Goal: Task Accomplishment & Management: Manage account settings

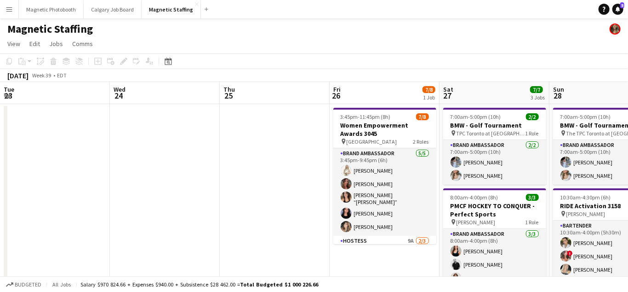
scroll to position [0, 278]
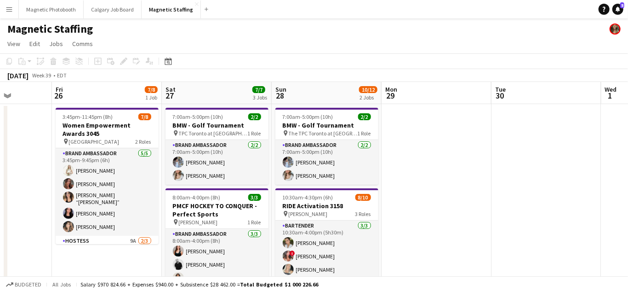
click at [8, 11] on app-icon "Menu" at bounding box center [9, 9] width 7 height 7
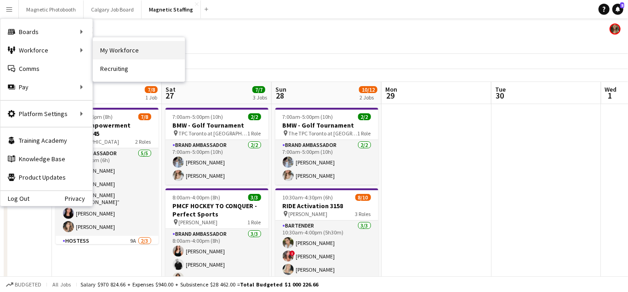
click at [116, 52] on link "My Workforce" at bounding box center [139, 50] width 92 height 18
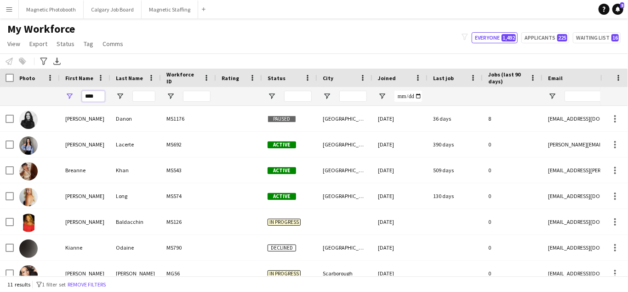
drag, startPoint x: 100, startPoint y: 97, endPoint x: 60, endPoint y: 92, distance: 40.2
click at [64, 96] on div "****" at bounding box center [85, 96] width 51 height 18
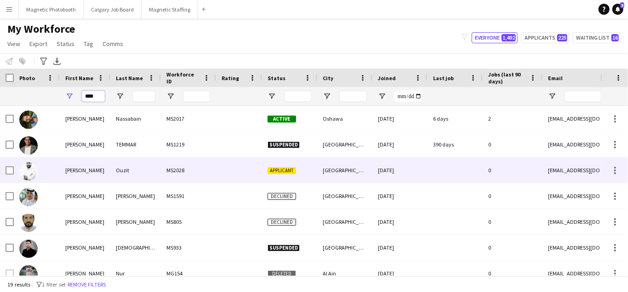
type input "****"
click at [77, 166] on div "Mohamed" at bounding box center [85, 169] width 51 height 25
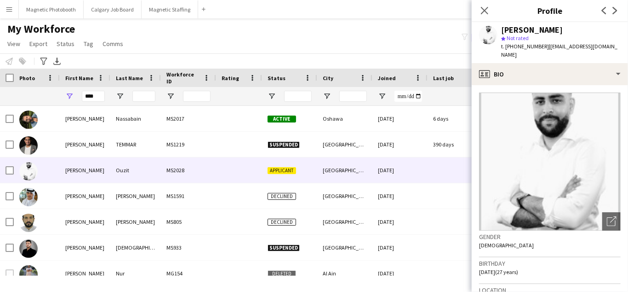
scroll to position [312, 0]
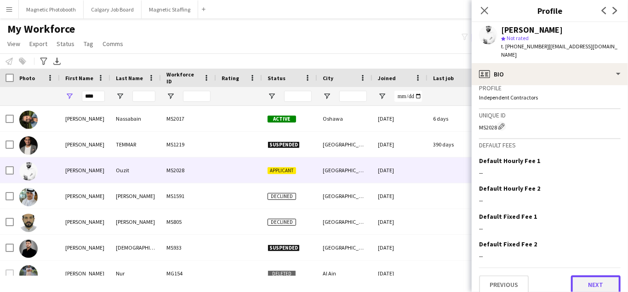
click at [586, 275] on button "Next" at bounding box center [596, 284] width 50 height 18
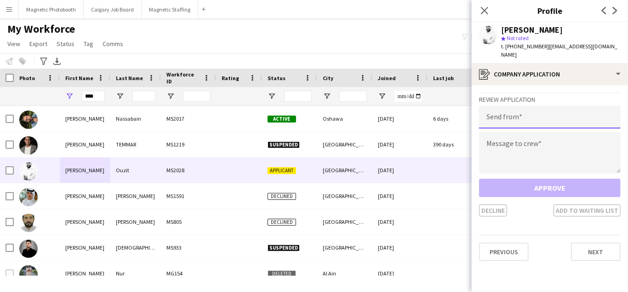
click at [532, 106] on input "email" at bounding box center [550, 116] width 142 height 23
type input "**********"
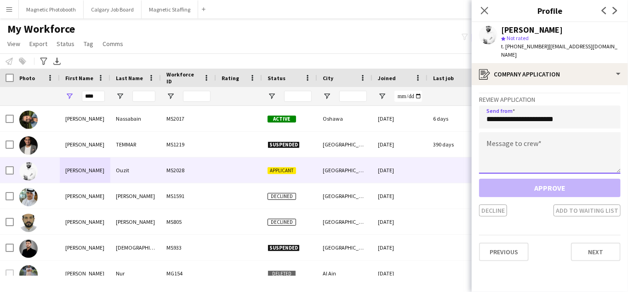
click at [513, 144] on textarea at bounding box center [550, 152] width 142 height 41
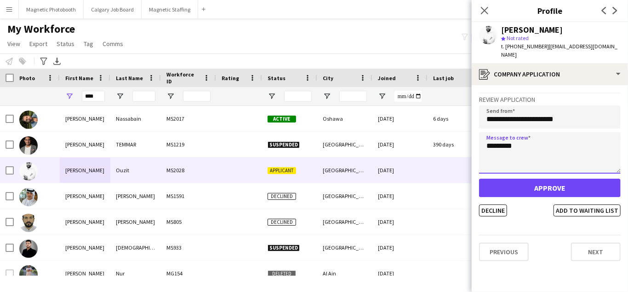
type textarea "********"
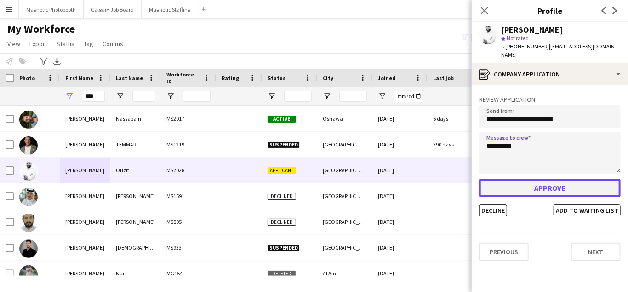
click at [509, 183] on button "Approve" at bounding box center [550, 187] width 142 height 18
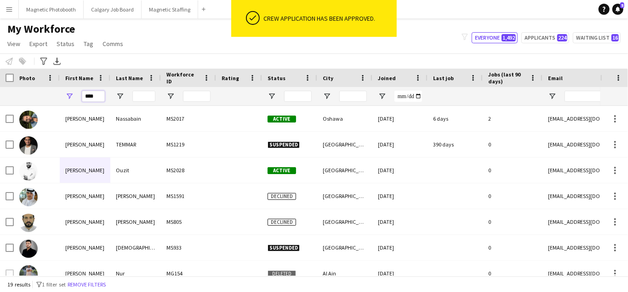
drag, startPoint x: 101, startPoint y: 98, endPoint x: 67, endPoint y: 94, distance: 34.7
click at [69, 96] on div "****" at bounding box center [85, 96] width 51 height 18
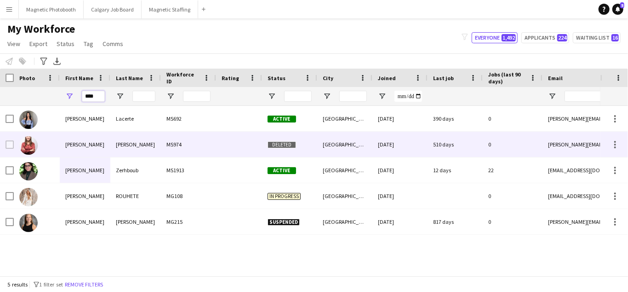
type input "****"
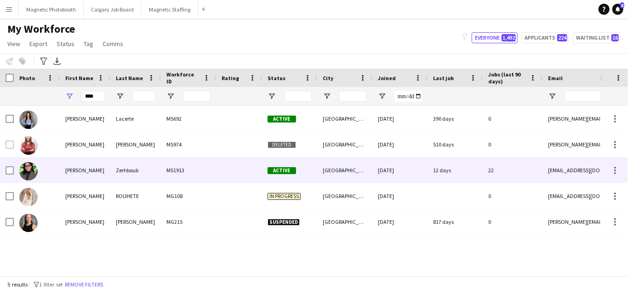
click at [89, 174] on div "Sophia" at bounding box center [85, 169] width 51 height 25
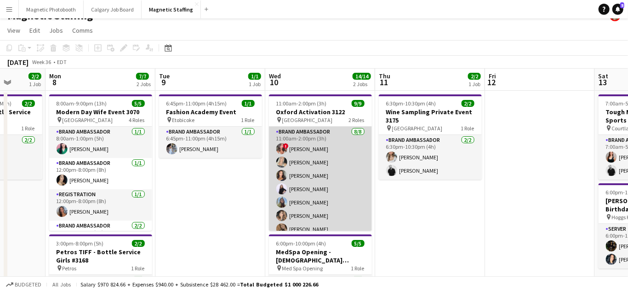
scroll to position [52, 0]
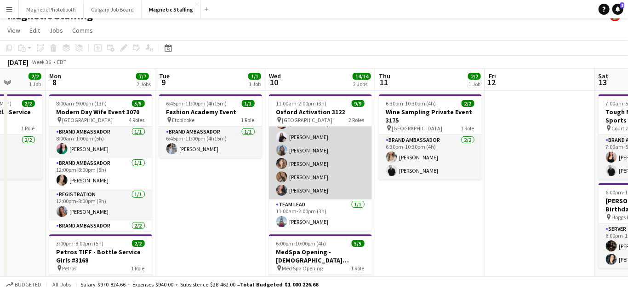
click at [325, 172] on app-card-role "Brand Ambassador [DATE] 11:00am-2:00pm (3h) ! [PERSON_NAME] [PERSON_NAME] [PERS…" at bounding box center [320, 137] width 103 height 125
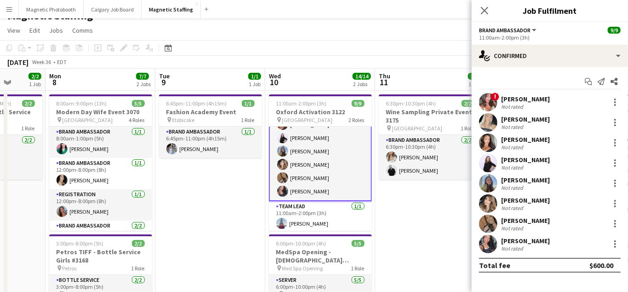
scroll to position [53, 0]
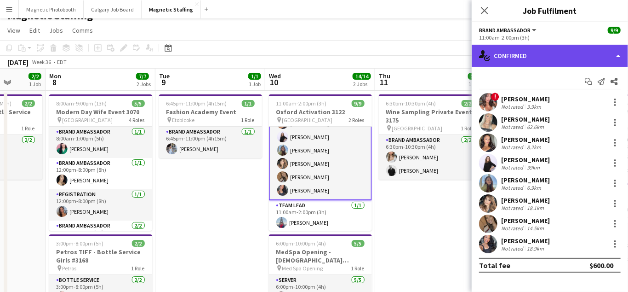
click at [526, 55] on div "single-neutral-actions-check-2 Confirmed" at bounding box center [550, 56] width 156 height 22
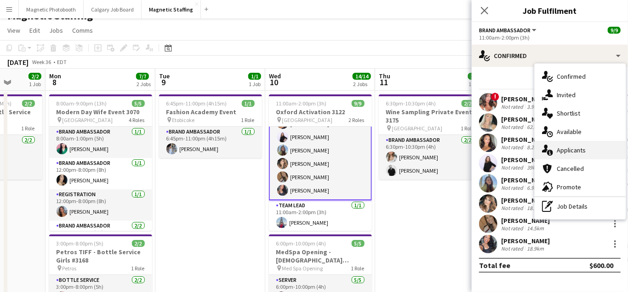
click at [551, 148] on icon "single-neutral-actions-information" at bounding box center [547, 149] width 11 height 11
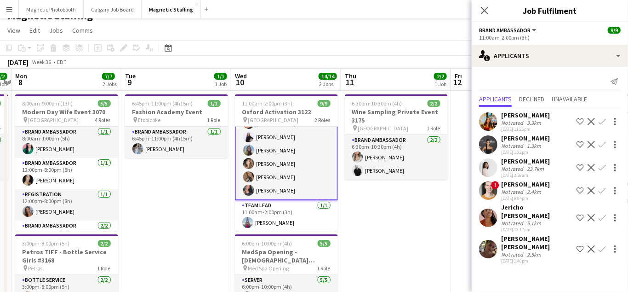
scroll to position [0, 319]
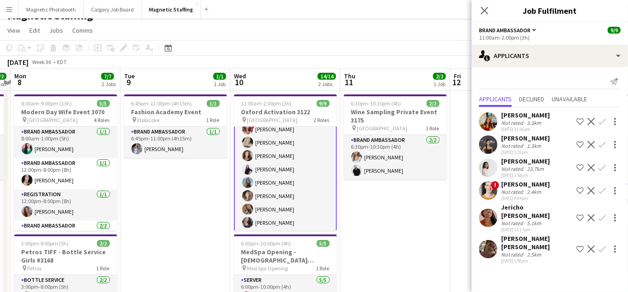
click at [309, 178] on app-card-role "Brand Ambassador [DATE] 11:00am-2:00pm (3h) ! [PERSON_NAME] [PERSON_NAME] [PERS…" at bounding box center [285, 169] width 103 height 126
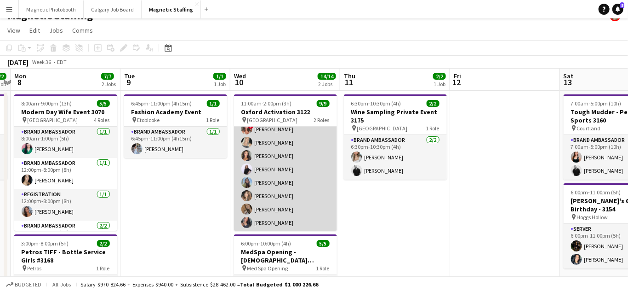
click at [309, 179] on app-card-role "Brand Ambassador [DATE] 11:00am-2:00pm (3h) ! [PERSON_NAME] [PERSON_NAME] [PERS…" at bounding box center [285, 169] width 103 height 125
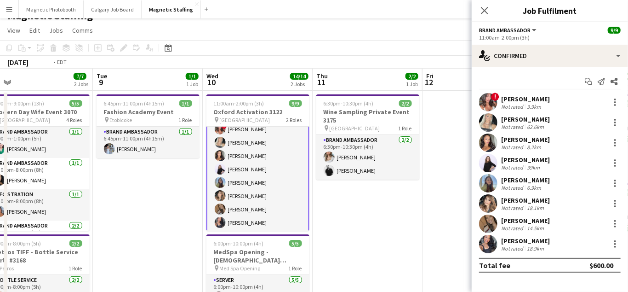
scroll to position [0, 363]
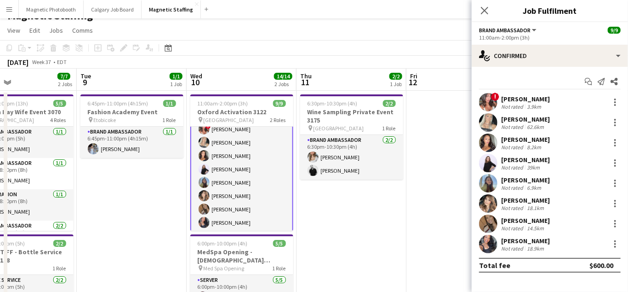
drag, startPoint x: 367, startPoint y: 210, endPoint x: 327, endPoint y: 210, distance: 40.0
click at [239, 201] on app-card-role "Brand Ambassador [DATE] 11:00am-2:00pm (3h) ! [PERSON_NAME] [PERSON_NAME] [PERS…" at bounding box center [241, 169] width 103 height 126
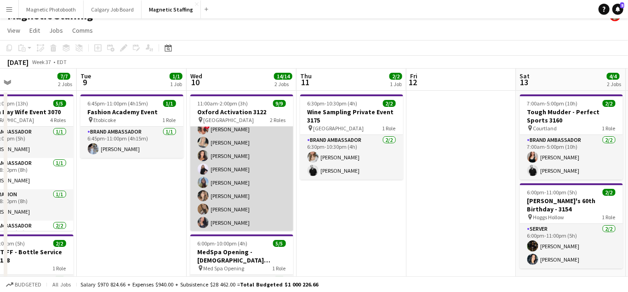
click at [239, 201] on app-card-role "Brand Ambassador [DATE] 11:00am-2:00pm (3h) ! [PERSON_NAME] [PERSON_NAME] [PERS…" at bounding box center [241, 169] width 103 height 125
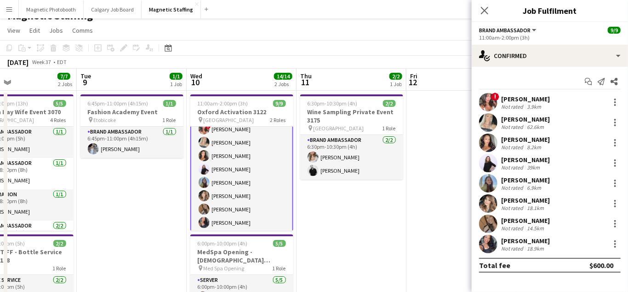
scroll to position [0, 312]
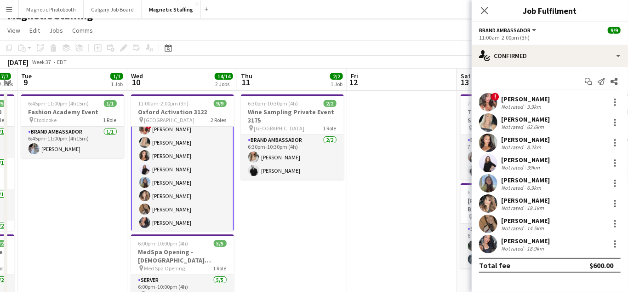
click at [194, 176] on app-card-role "Brand Ambassador [DATE] 11:00am-2:00pm (3h) ! [PERSON_NAME] [PERSON_NAME] [PERS…" at bounding box center [182, 169] width 103 height 126
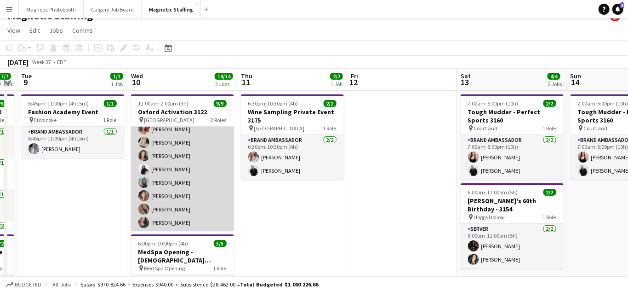
click at [194, 176] on app-card-role "Brand Ambassador [DATE] 11:00am-2:00pm (3h) ! [PERSON_NAME] [PERSON_NAME] [PERS…" at bounding box center [182, 169] width 103 height 125
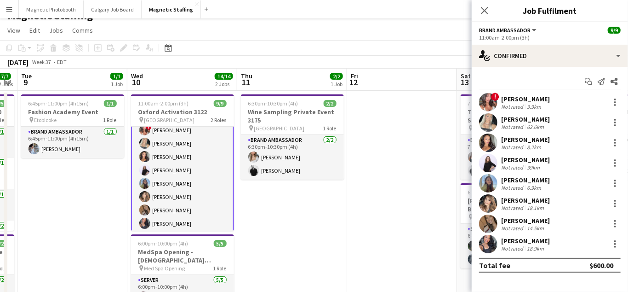
scroll to position [21, 0]
click at [618, 121] on div at bounding box center [615, 122] width 11 height 11
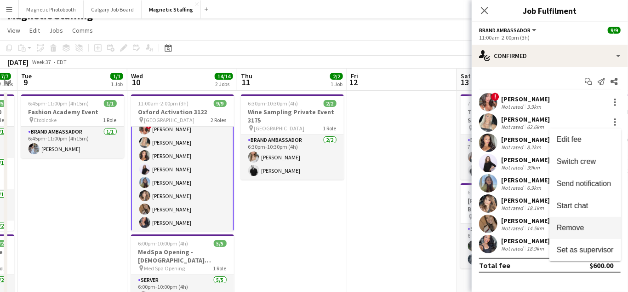
click at [587, 225] on span "Remove" at bounding box center [585, 228] width 57 height 8
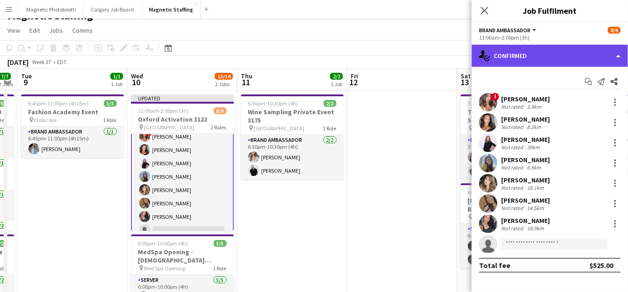
click at [564, 56] on div "single-neutral-actions-check-2 Confirmed" at bounding box center [550, 56] width 156 height 22
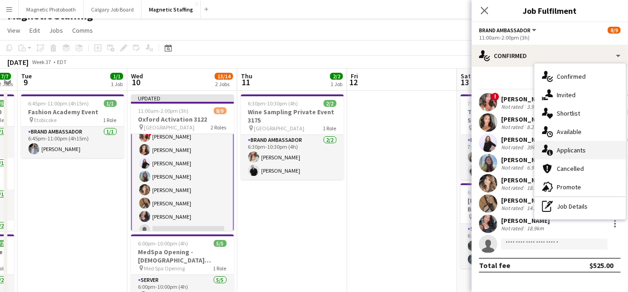
click at [562, 149] on span "Applicants" at bounding box center [571, 150] width 29 height 8
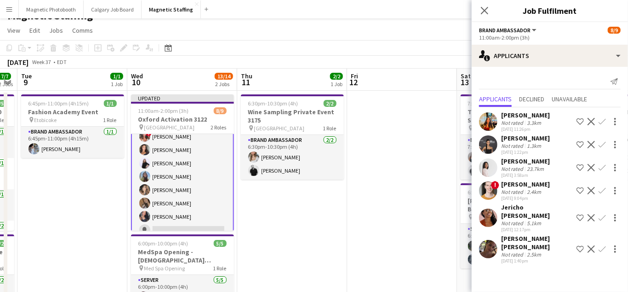
click at [603, 245] on app-icon "Confirm" at bounding box center [602, 248] width 7 height 7
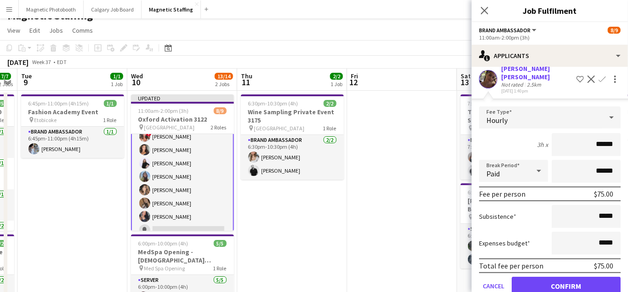
scroll to position [172, 0]
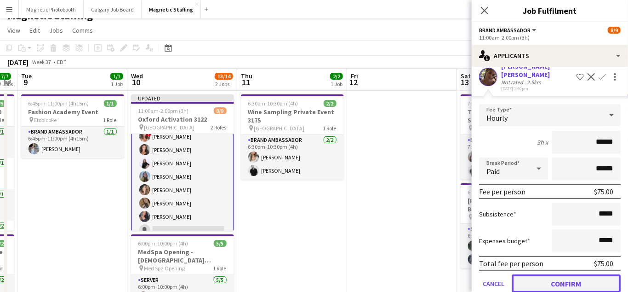
click at [546, 274] on button "Confirm" at bounding box center [566, 283] width 109 height 18
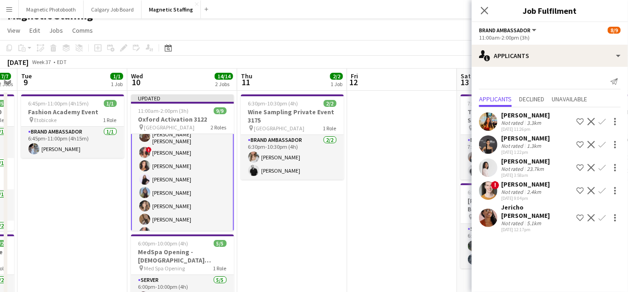
scroll to position [0, 0]
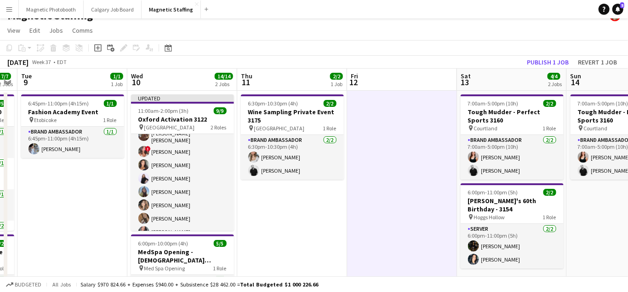
scroll to position [20, 0]
click at [540, 60] on button "Publish 1 job" at bounding box center [547, 62] width 49 height 12
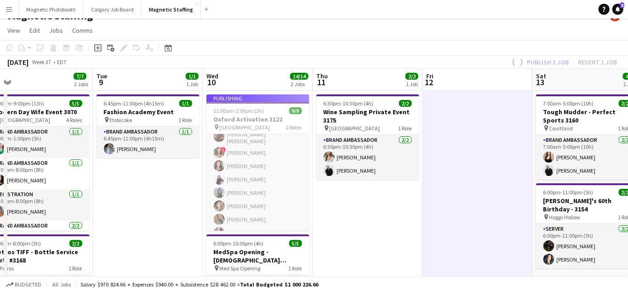
drag, startPoint x: 349, startPoint y: 176, endPoint x: 442, endPoint y: 176, distance: 93.4
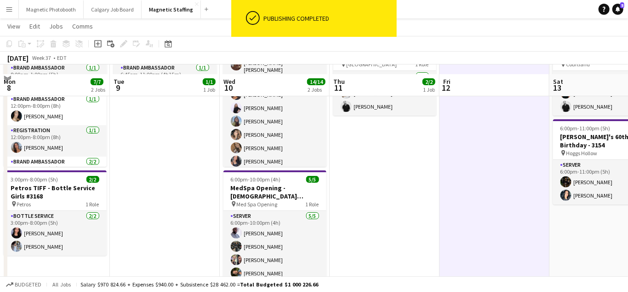
scroll to position [115, 0]
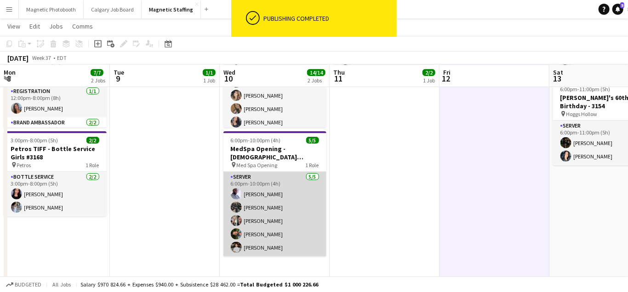
click at [282, 227] on app-card-role "Server [DATE] 6:00pm-10:00pm (4h) [PERSON_NAME] [PERSON_NAME] [PERSON_NAME] [PE…" at bounding box center [275, 214] width 103 height 85
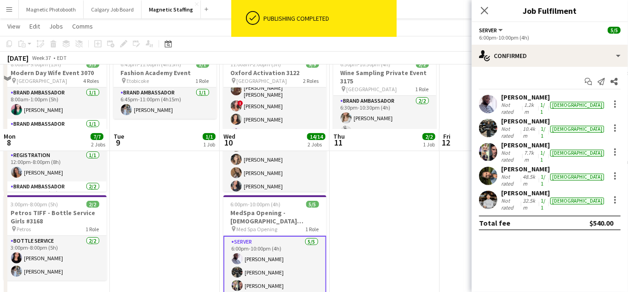
scroll to position [0, 0]
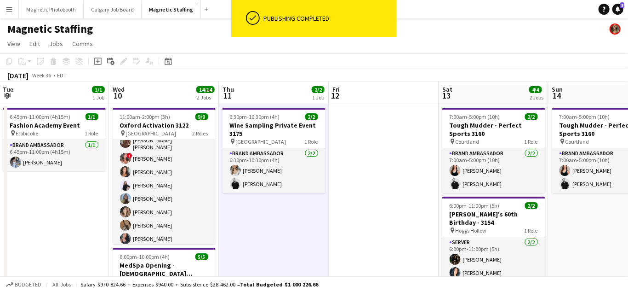
drag, startPoint x: 475, startPoint y: 179, endPoint x: 180, endPoint y: 216, distance: 297.1
